Goal: Transaction & Acquisition: Download file/media

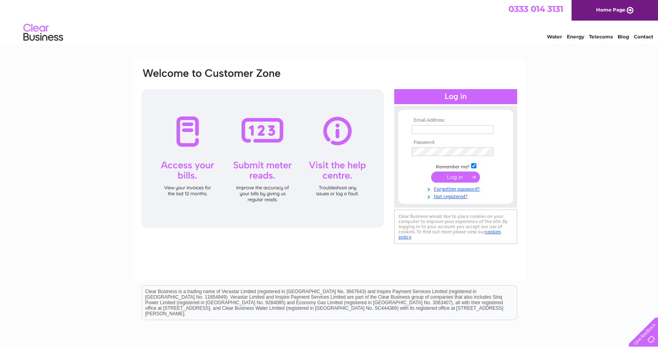
type input "margaret@standardrealestateltd.com"
click at [451, 176] on input "submit" at bounding box center [455, 177] width 49 height 11
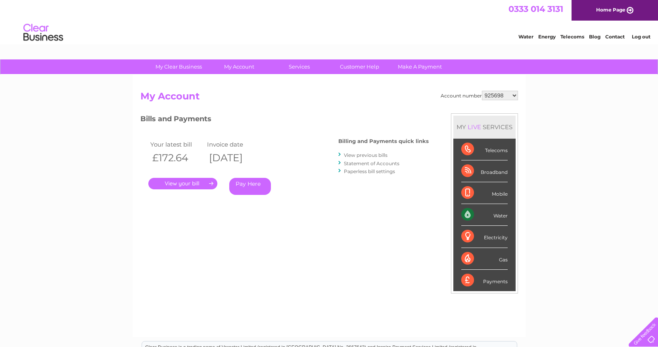
click at [498, 97] on select "925698 934462 934831 938572 941363 942374 952730 966731 966770 967205 971927 97…" at bounding box center [500, 96] width 36 height 10
select select "952730"
click at [482, 91] on select "925698 934462 934831 938572 941363 942374 952730 966731 966770 967205 971927 97…" at bounding box center [500, 96] width 36 height 10
click at [183, 184] on link "." at bounding box center [182, 183] width 69 height 11
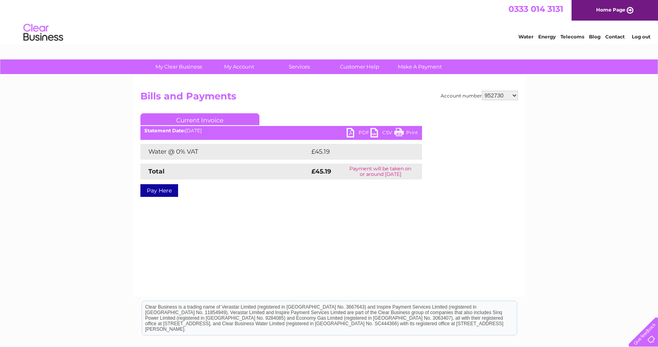
click at [356, 131] on link "PDF" at bounding box center [358, 133] width 24 height 11
